Goal: Find specific page/section: Find specific page/section

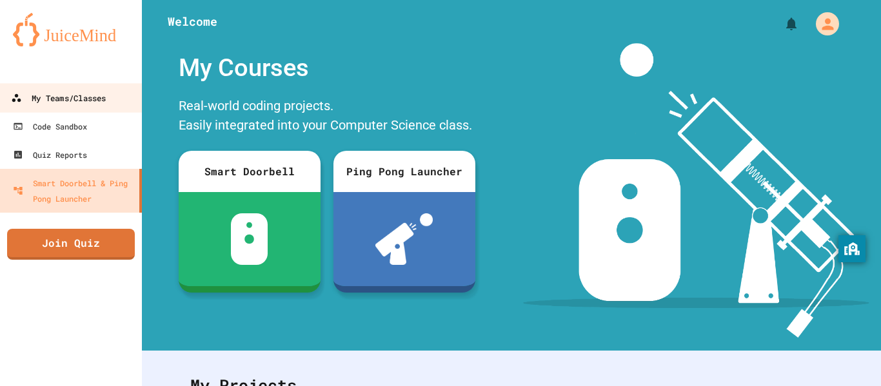
click at [103, 94] on div "My Teams/Classes" at bounding box center [58, 98] width 95 height 16
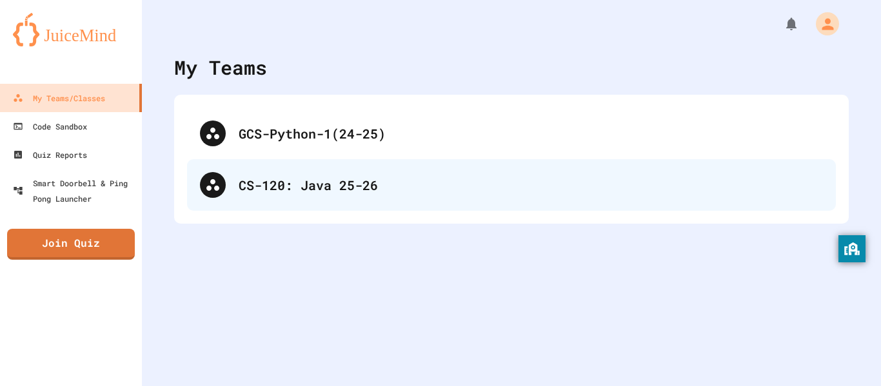
click at [412, 187] on div "CS-120: Java 25-26" at bounding box center [531, 184] width 584 height 19
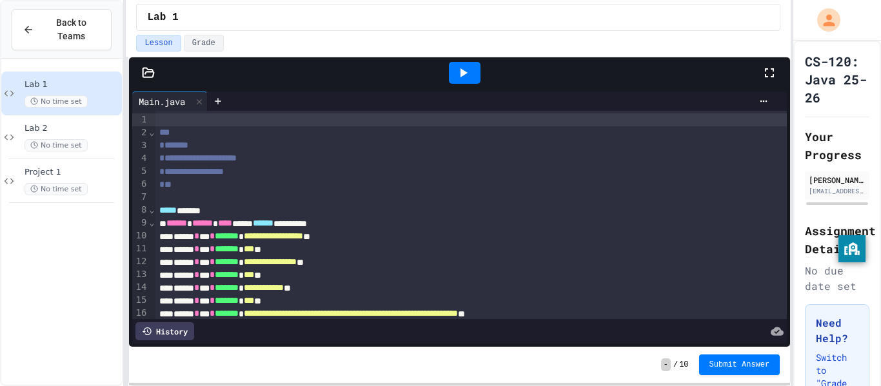
click at [179, 121] on div at bounding box center [471, 120] width 633 height 13
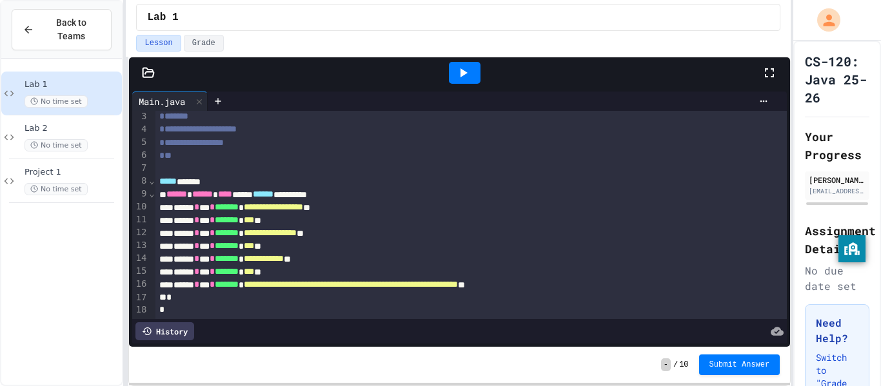
scroll to position [25, 0]
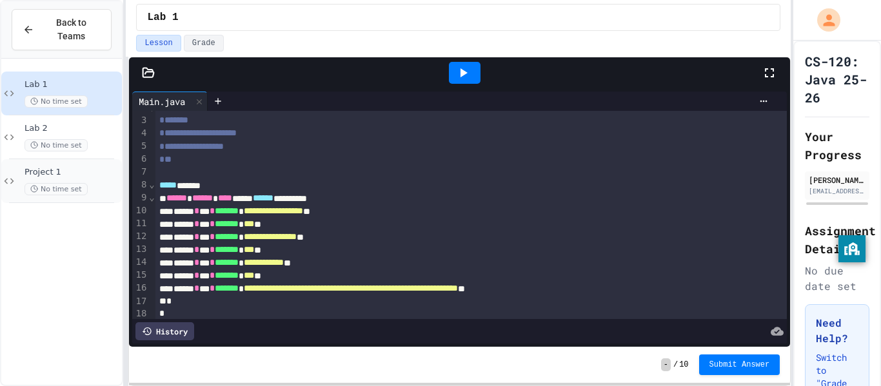
click at [72, 178] on div "Project 1 No time set" at bounding box center [72, 181] width 95 height 28
